Goal: Book appointment/travel/reservation

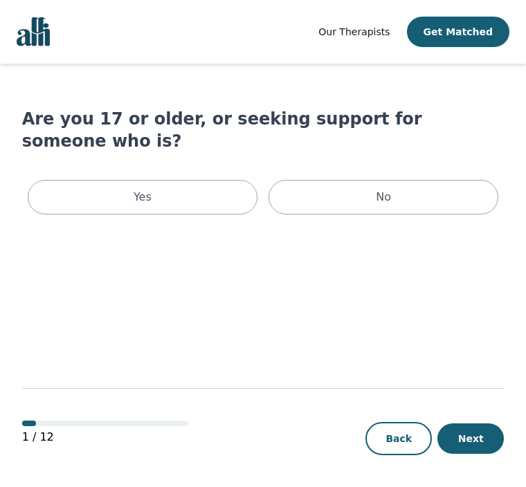
click at [142, 189] on p "Yes" at bounding box center [143, 197] width 18 height 17
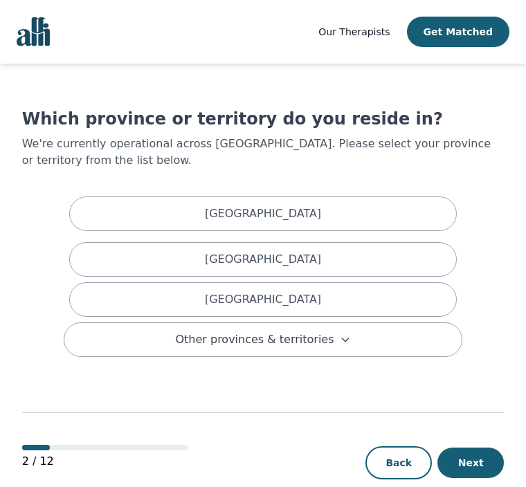
click at [129, 251] on div "British Columbia" at bounding box center [263, 259] width 388 height 35
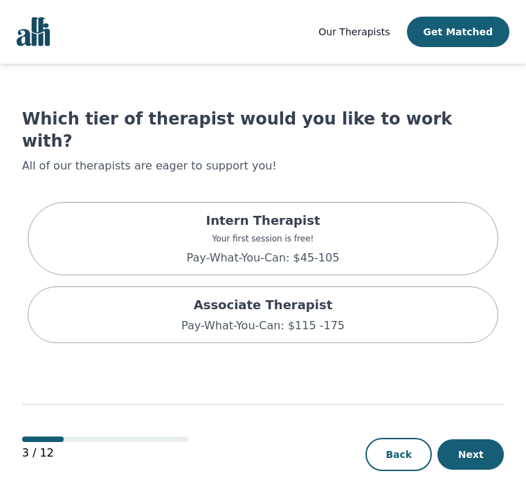
click at [93, 208] on div "Intern Therapist Your first session is free! Pay-What-You-Can: $45-105" at bounding box center [263, 238] width 471 height 73
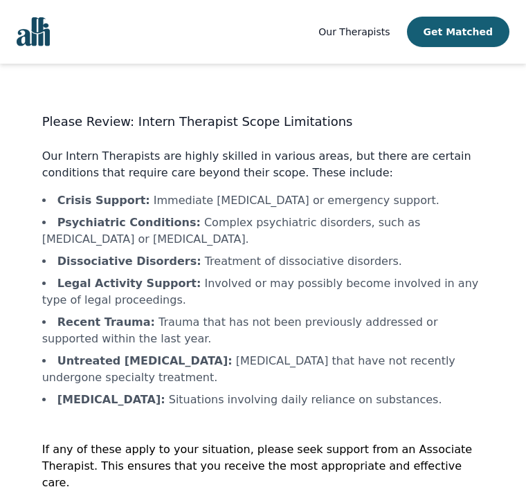
scroll to position [10, 0]
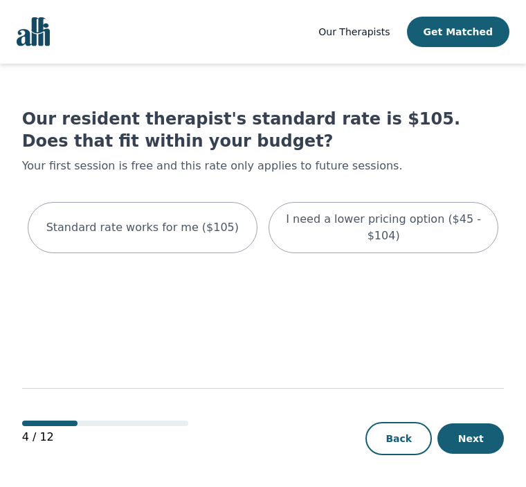
click at [345, 228] on p "I need a lower pricing option ($45 - $104)" at bounding box center [383, 227] width 195 height 33
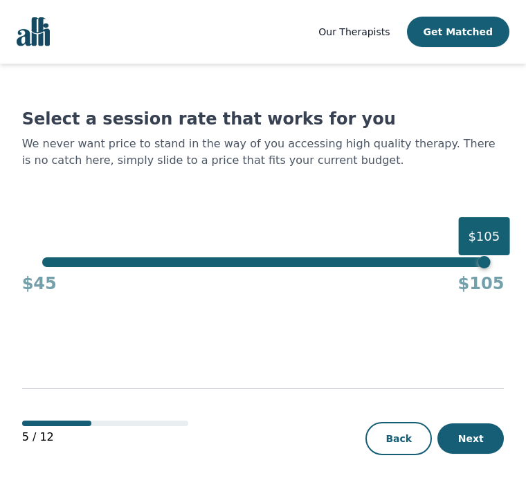
click at [471, 454] on button "Next" at bounding box center [470, 439] width 66 height 30
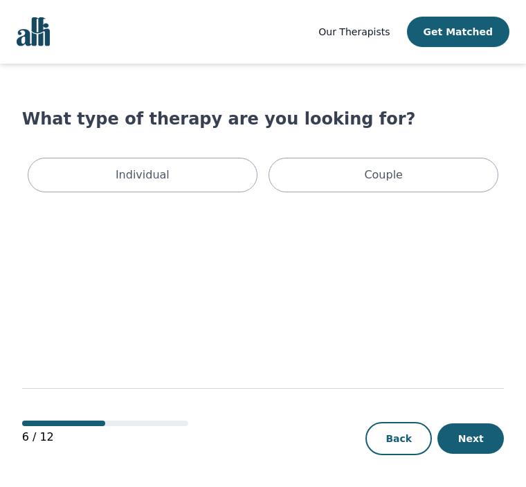
click at [76, 181] on div "Individual" at bounding box center [143, 175] width 230 height 35
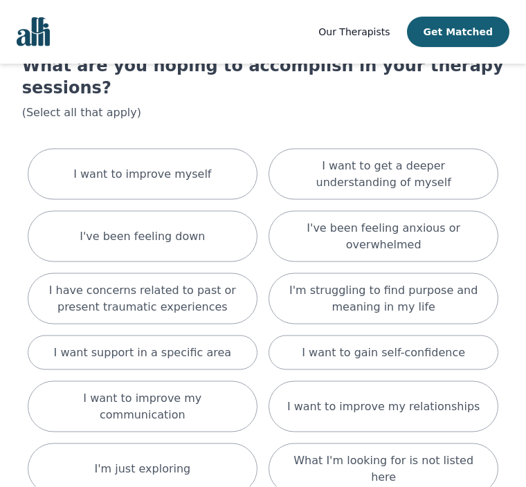
click at [66, 149] on div "I want to improve myself" at bounding box center [143, 174] width 230 height 51
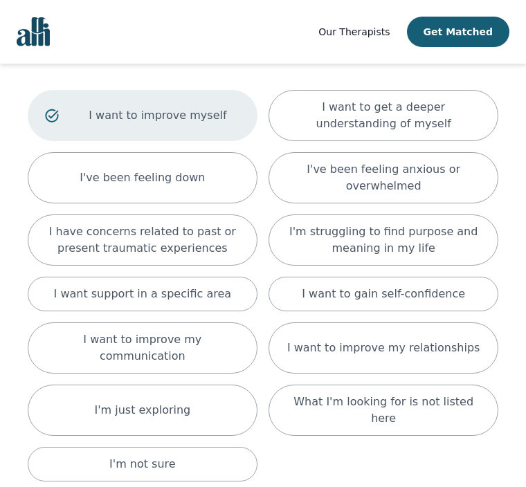
scroll to position [167, 0]
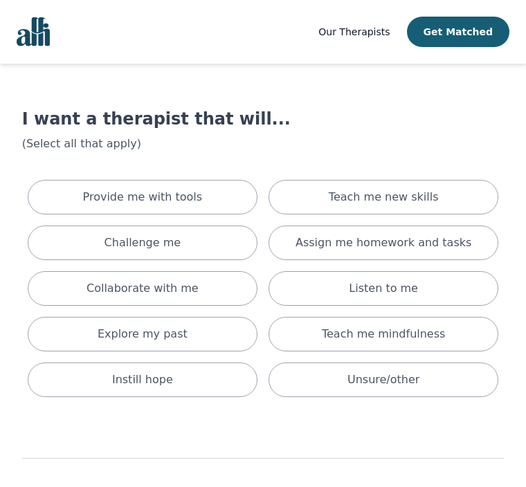
click at [143, 203] on p "Provide me with tools" at bounding box center [143, 197] width 120 height 17
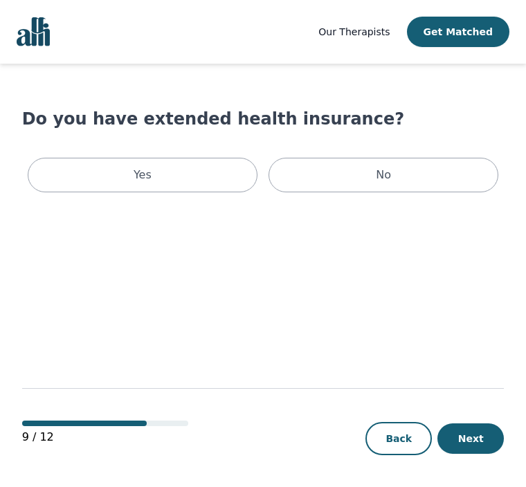
click at [171, 183] on div "Yes" at bounding box center [143, 175] width 230 height 35
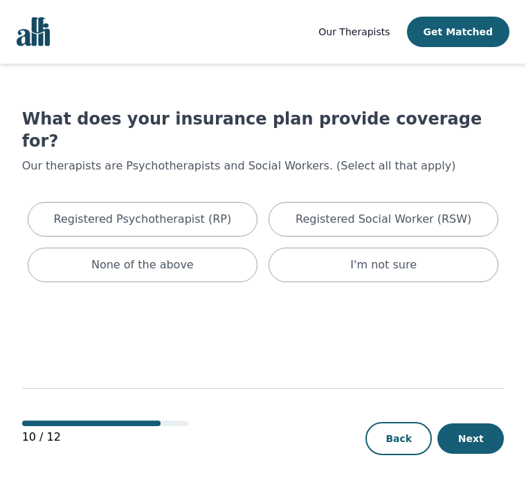
click at [453, 454] on button "Next" at bounding box center [470, 439] width 66 height 30
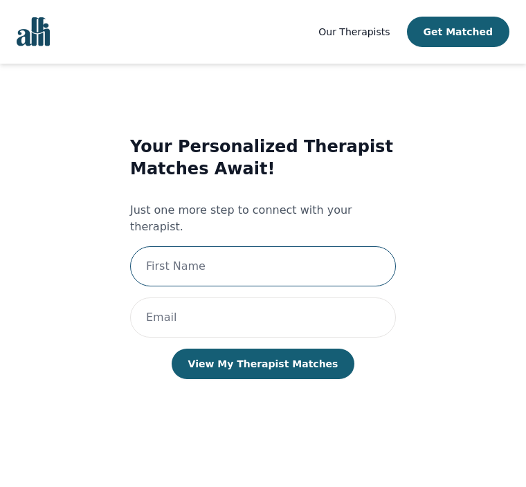
click at [269, 259] on input "text" at bounding box center [263, 266] width 266 height 40
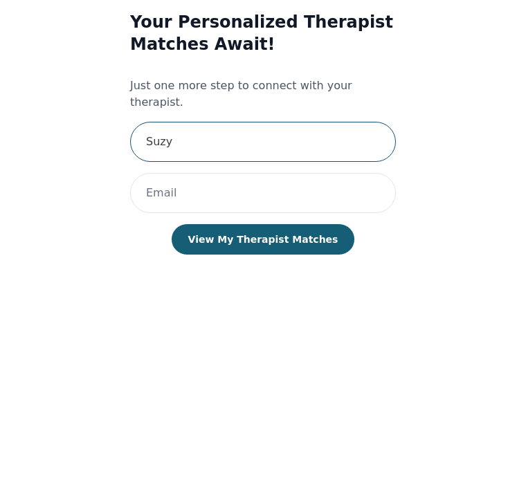
type input "Suzy"
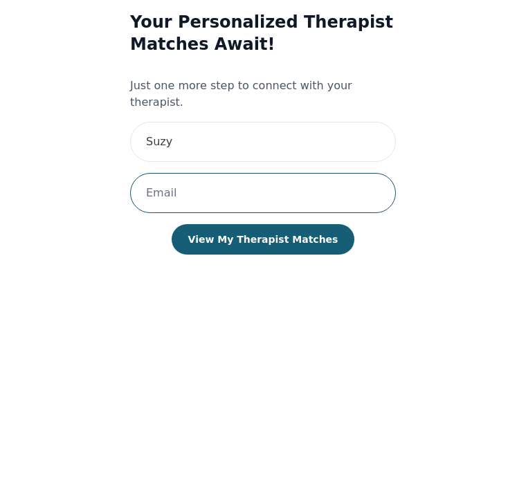
click at [169, 296] on input "email" at bounding box center [263, 316] width 266 height 40
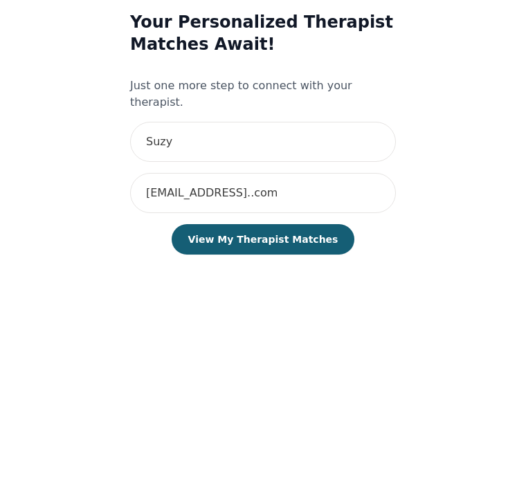
click at [323, 347] on button "View My Therapist Matches" at bounding box center [263, 362] width 183 height 30
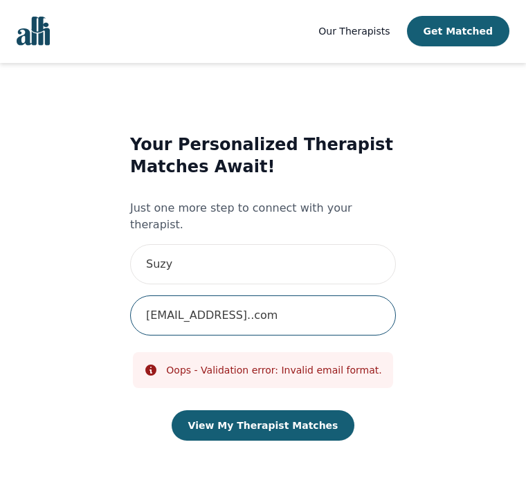
click at [230, 297] on input "suzyz@hotmail..com" at bounding box center [263, 316] width 266 height 40
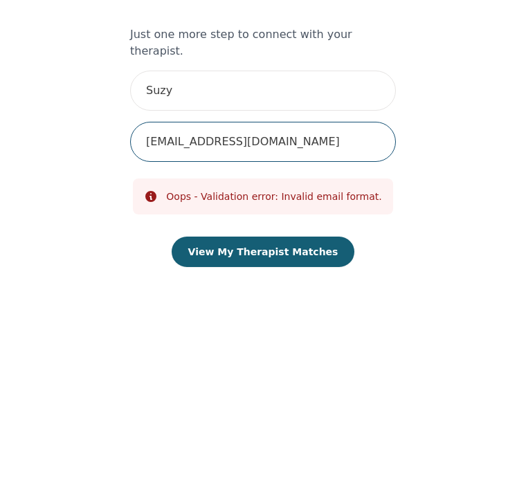
type input "suzyz@hotmail.com"
click at [262, 411] on button "View My Therapist Matches" at bounding box center [263, 426] width 183 height 30
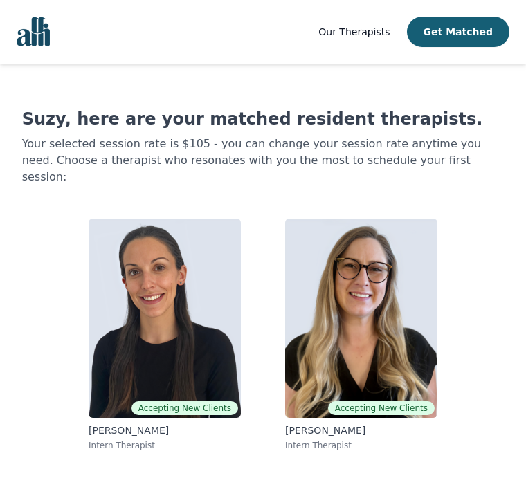
click at [464, 42] on button "Get Matched" at bounding box center [458, 32] width 102 height 30
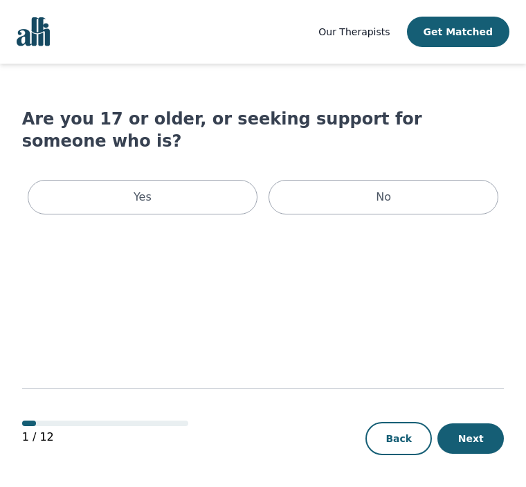
click at [463, 42] on button "Get Matched" at bounding box center [458, 32] width 102 height 30
click at [394, 48] on nav "Our Therapists Get Matched" at bounding box center [263, 32] width 526 height 64
click at [393, 47] on nav "Our Therapists Get Matched" at bounding box center [263, 32] width 526 height 64
click at [390, 37] on span "Our Therapists" at bounding box center [353, 31] width 71 height 11
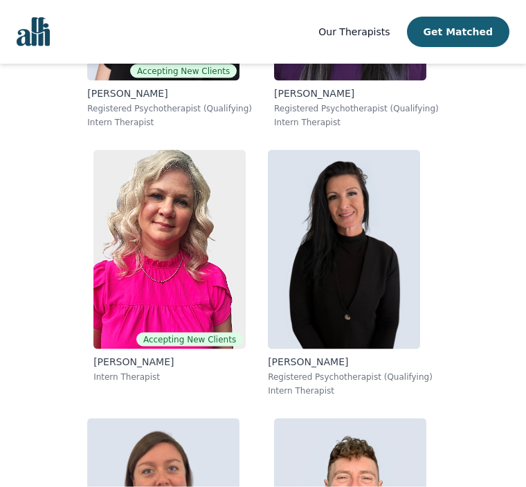
scroll to position [14746, 0]
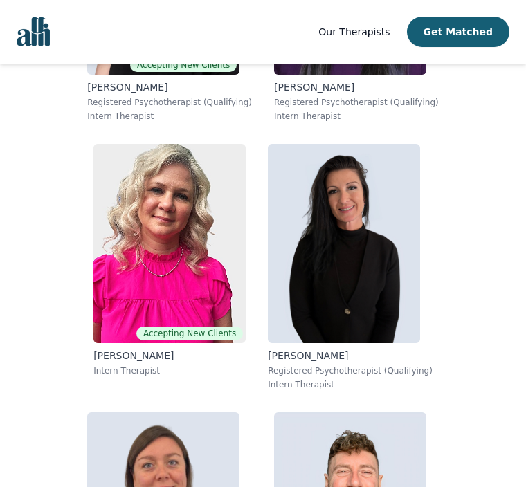
click at [132, 214] on img at bounding box center [169, 243] width 152 height 199
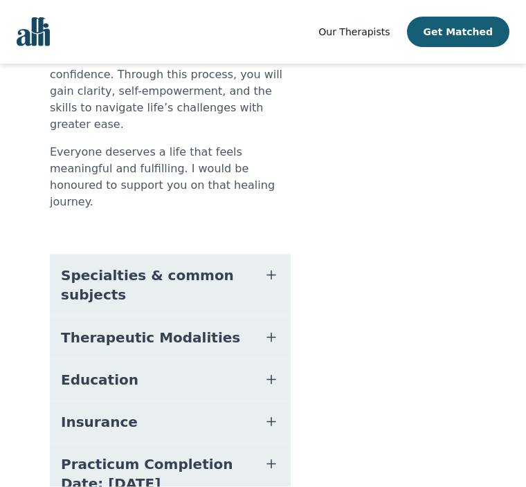
scroll to position [429, 0]
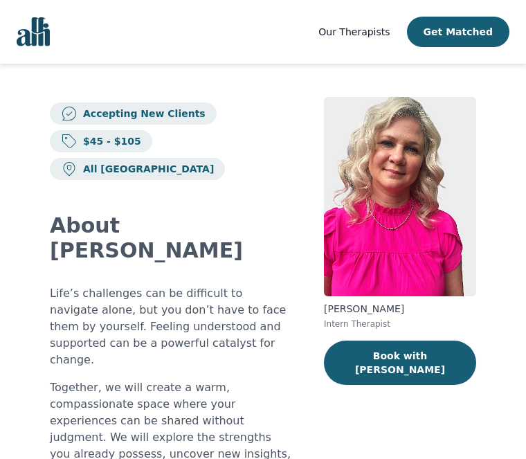
click at [44, 37] on img "Global" at bounding box center [33, 31] width 33 height 29
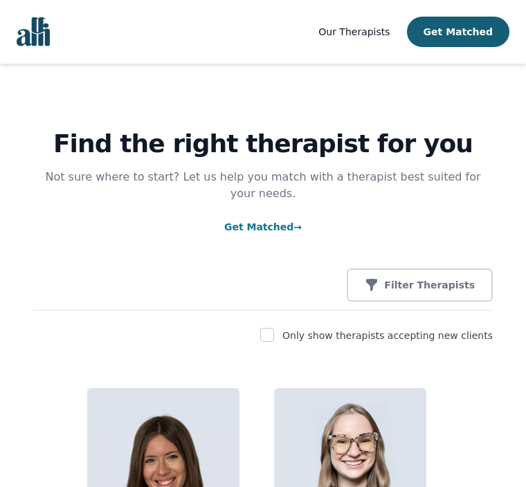
scroll to position [14791, 0]
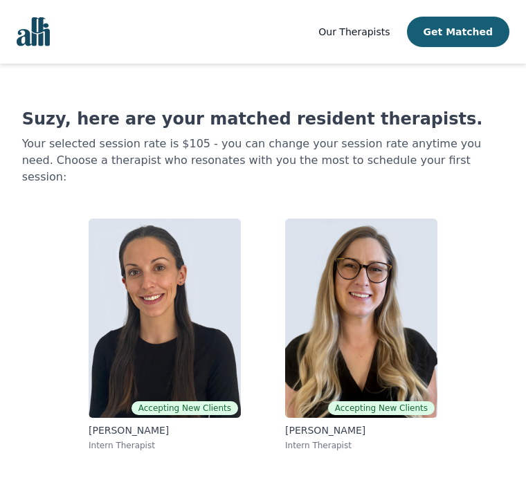
scroll to position [47, 0]
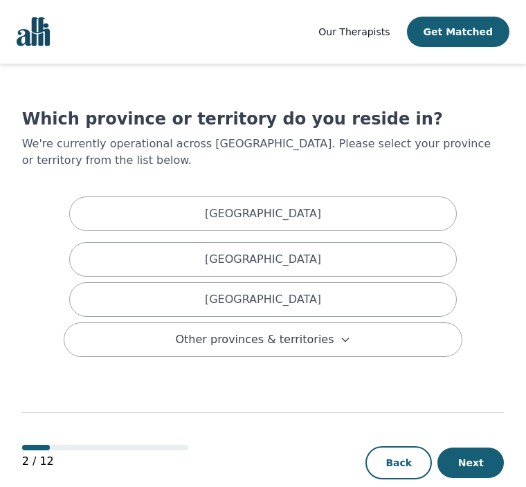
scroll to position [46, 0]
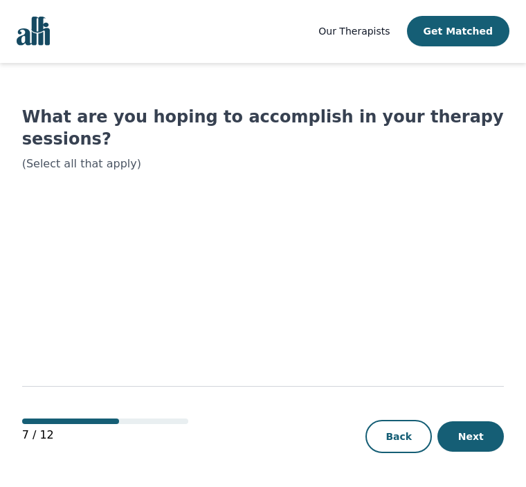
scroll to position [47, 0]
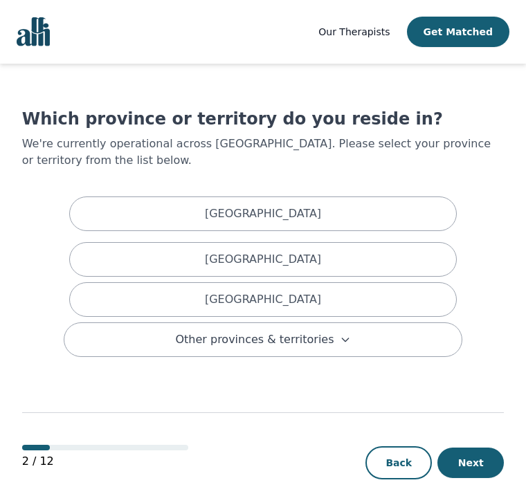
scroll to position [46, 0]
